Goal: Task Accomplishment & Management: Manage account settings

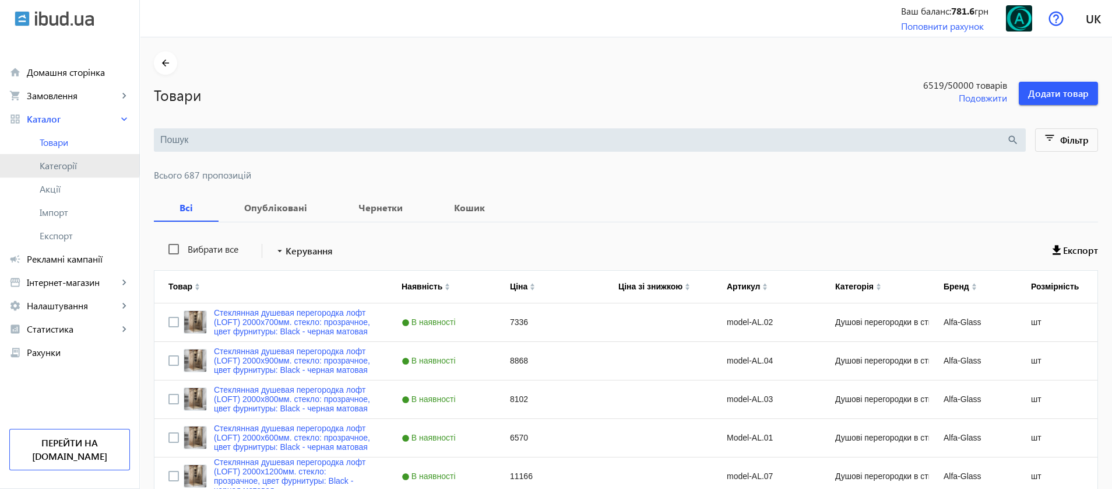
click at [64, 154] on link "Категорії" at bounding box center [69, 165] width 139 height 23
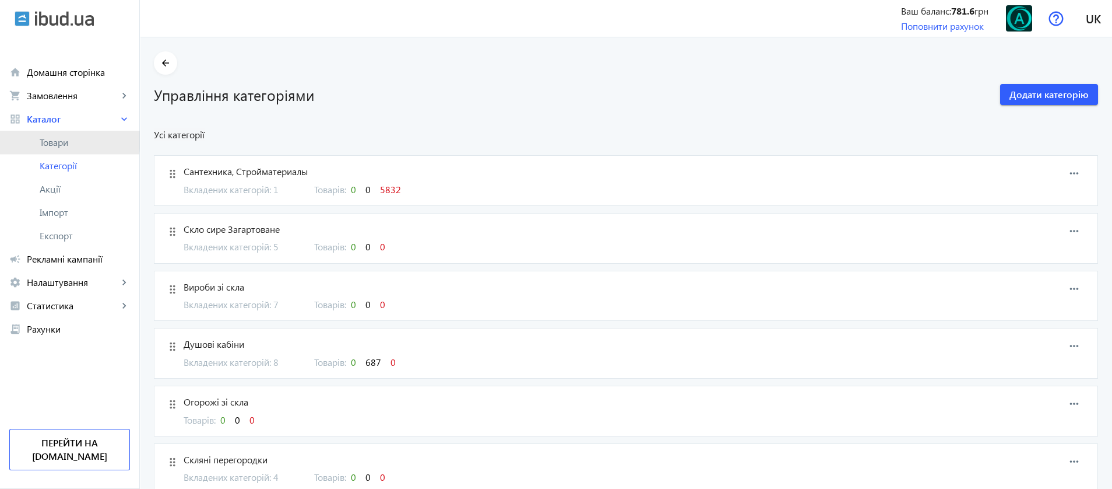
click at [47, 139] on span "Товари" at bounding box center [85, 142] width 90 height 12
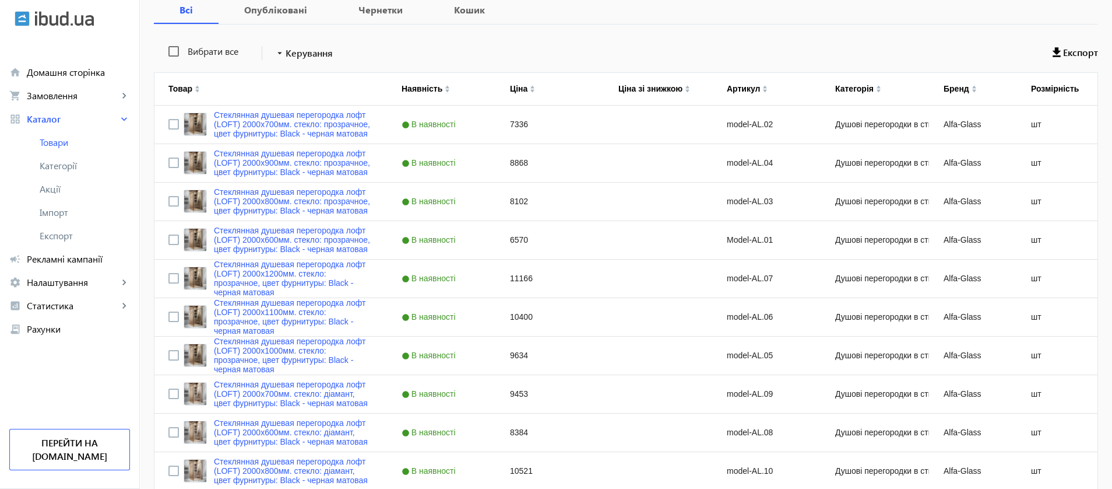
scroll to position [87, 0]
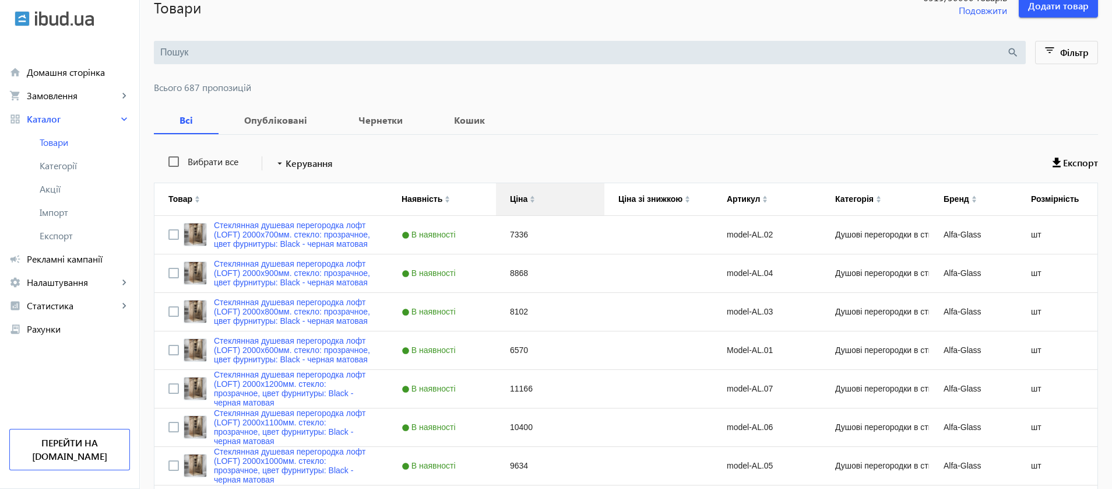
click at [510, 198] on div "Ціна" at bounding box center [518, 198] width 17 height 9
